Goal: Information Seeking & Learning: Check status

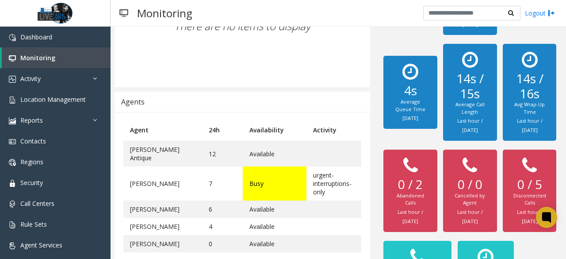
scroll to position [164, 0]
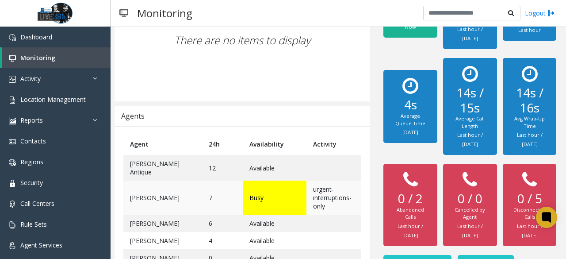
scroll to position [221, 0]
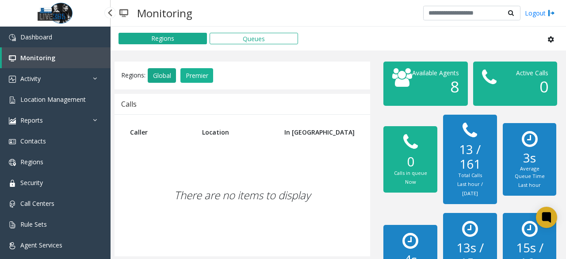
click at [159, 69] on button "Global" at bounding box center [162, 75] width 28 height 15
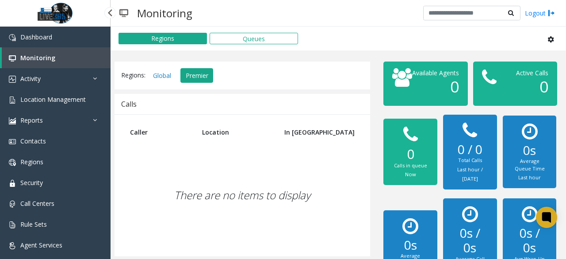
click at [194, 80] on button "Premier" at bounding box center [196, 75] width 33 height 15
click at [163, 75] on button "Global" at bounding box center [162, 75] width 28 height 15
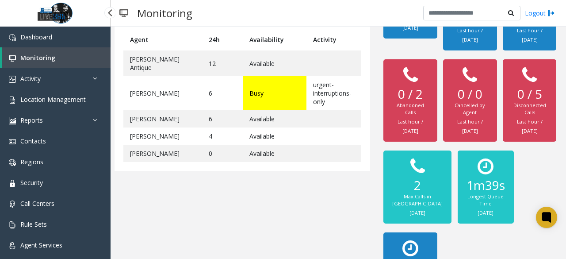
scroll to position [208, 0]
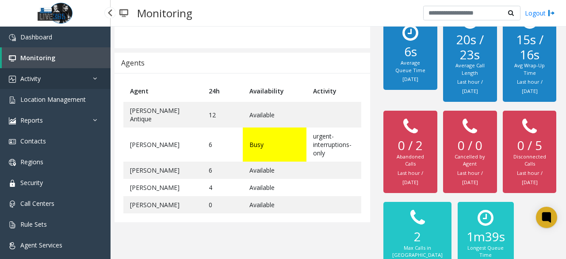
click at [56, 73] on link "Activity" at bounding box center [55, 78] width 111 height 21
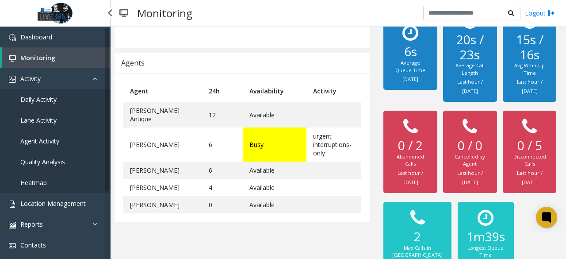
click at [67, 91] on link "Daily Activity" at bounding box center [55, 99] width 111 height 21
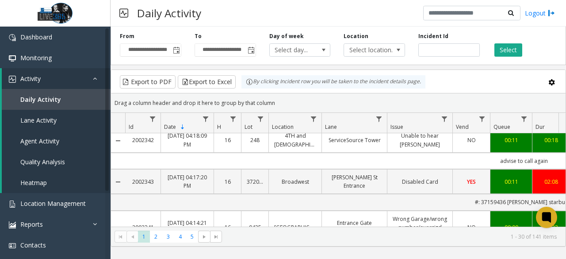
scroll to position [177, 0]
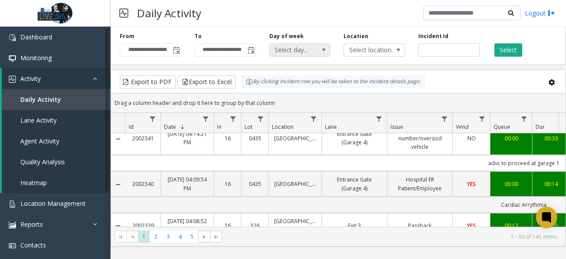
click at [286, 50] on span "Select day..." at bounding box center [294, 50] width 48 height 12
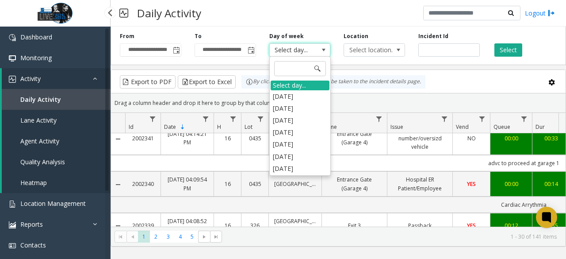
click at [60, 120] on link "Lane Activity" at bounding box center [56, 120] width 109 height 21
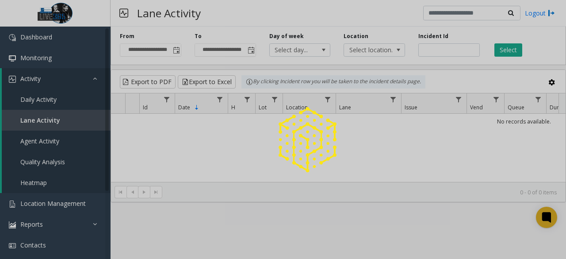
click at [55, 151] on div at bounding box center [283, 129] width 566 height 259
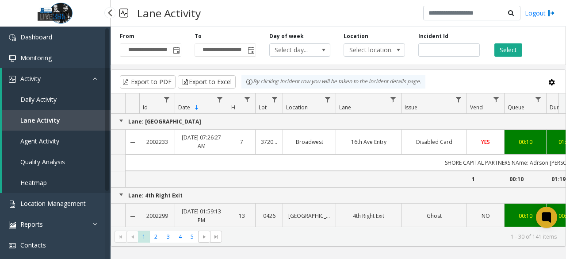
click at [55, 146] on link "Agent Activity" at bounding box center [56, 140] width 109 height 21
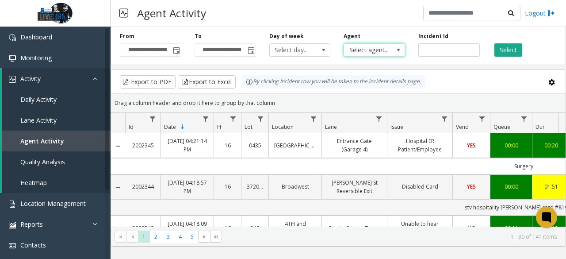
click at [381, 50] on span "Select agent..." at bounding box center [368, 50] width 48 height 12
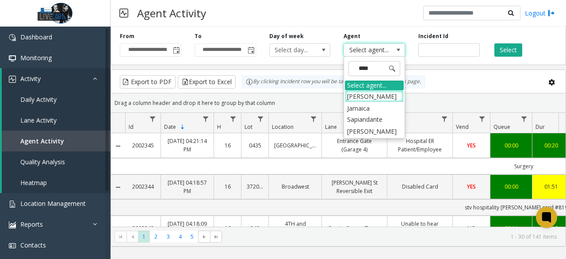
type input "*****"
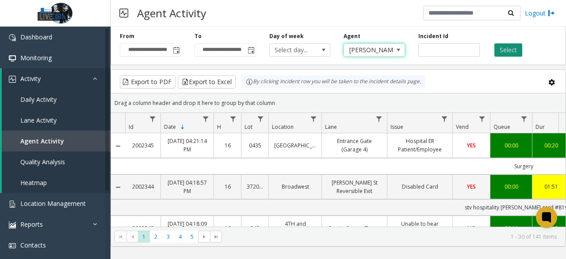
click at [502, 53] on button "Select" at bounding box center [508, 49] width 28 height 13
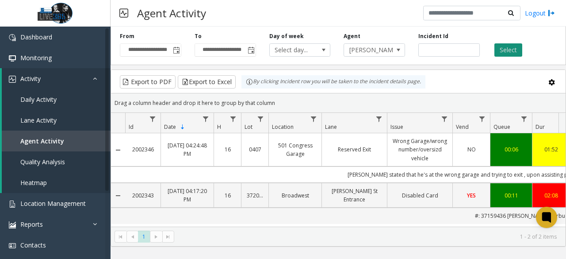
click at [508, 53] on button "Select" at bounding box center [508, 49] width 28 height 13
click at [50, 56] on span "Monitoring" at bounding box center [35, 57] width 31 height 8
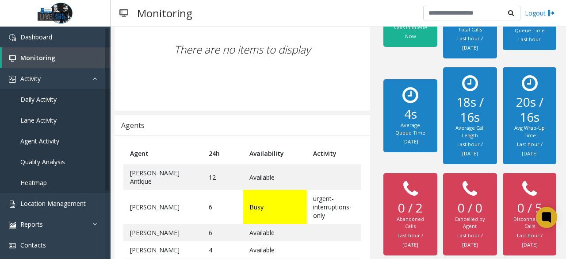
scroll to position [177, 0]
